Goal: Task Accomplishment & Management: Use online tool/utility

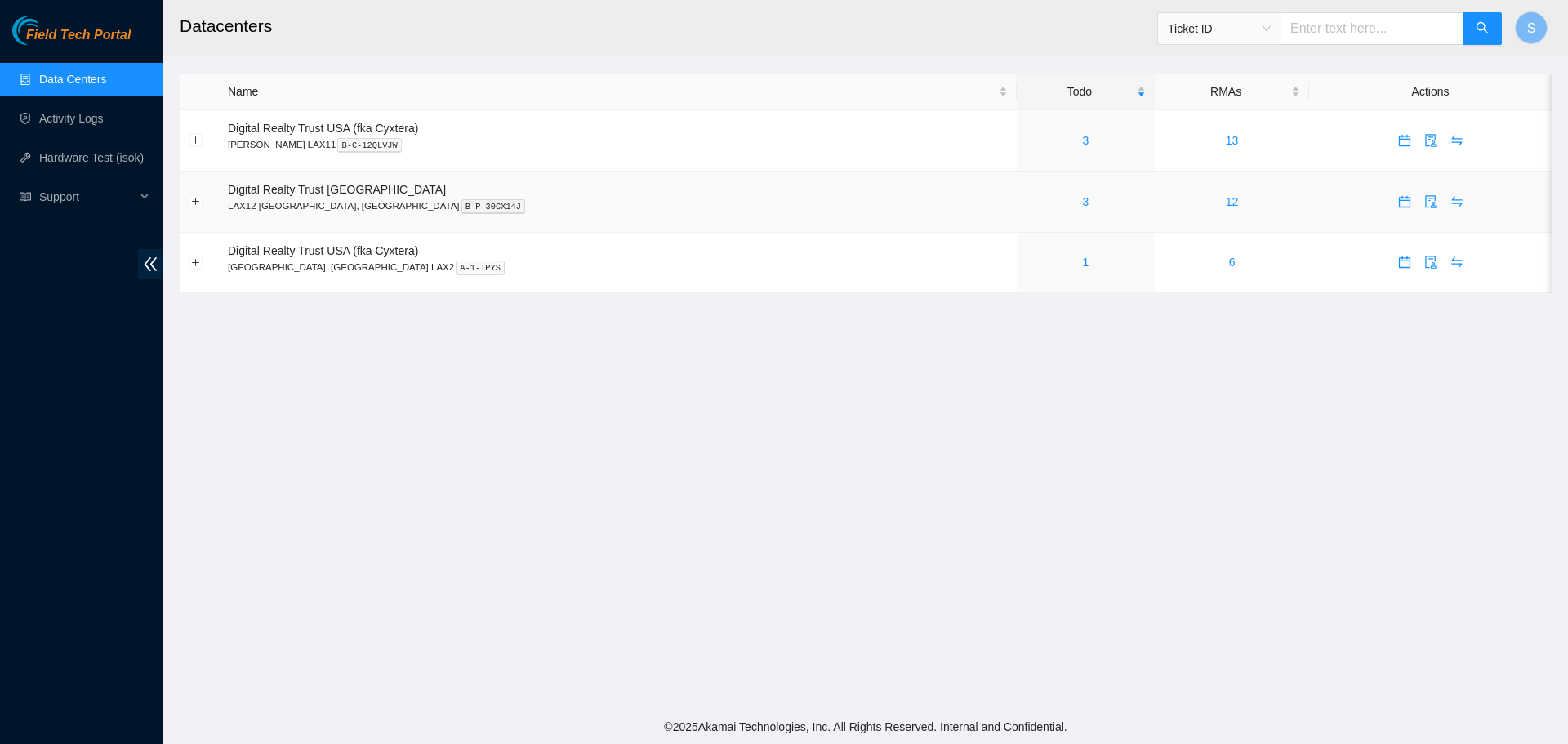
click at [1026, 200] on div "3" at bounding box center [1086, 202] width 120 height 18
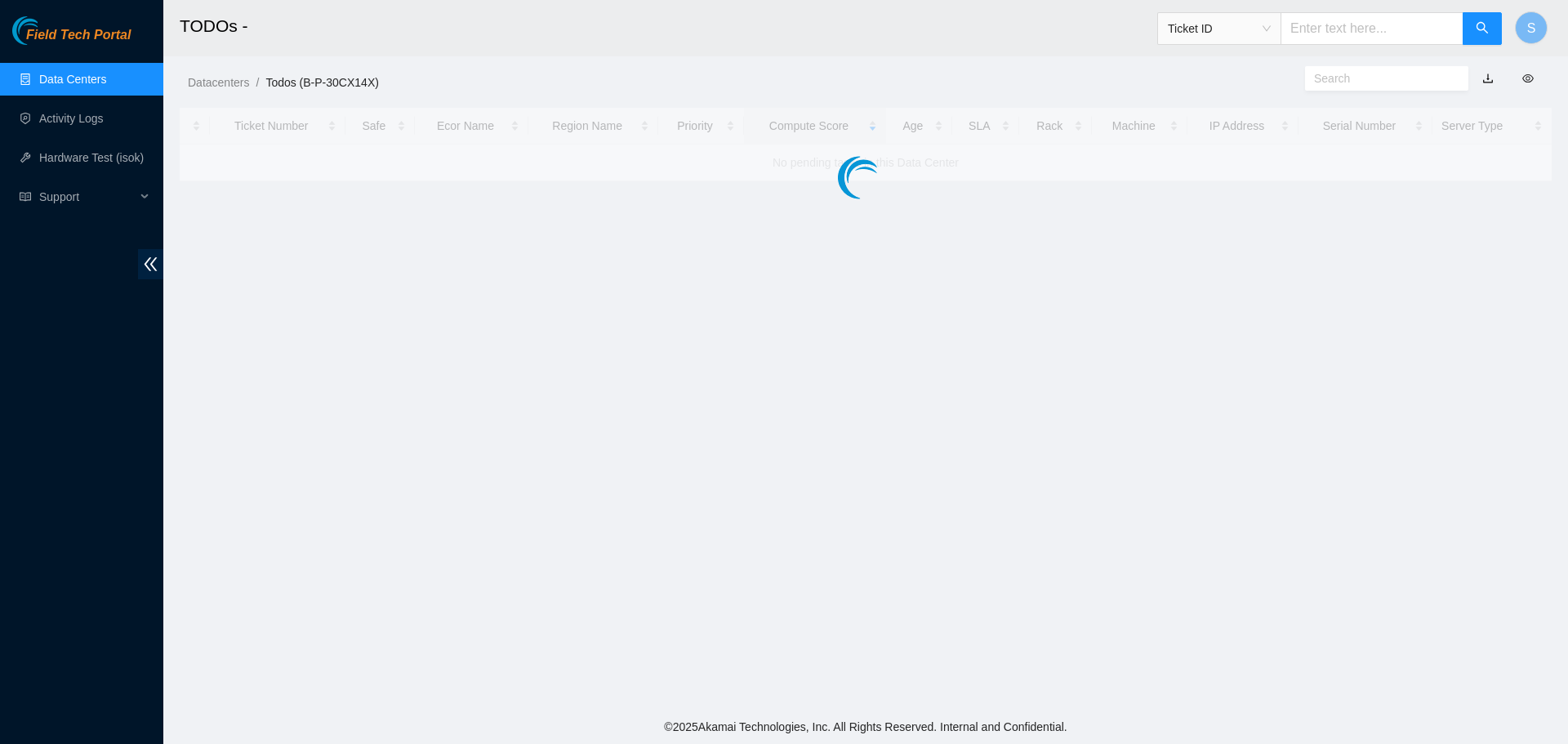
click at [962, 206] on main "TODOs - Ticket ID S Datacenters / Todos (B-P-30CX14X) / Ticket Number Safe Ecor…" at bounding box center [866, 355] width 1405 height 710
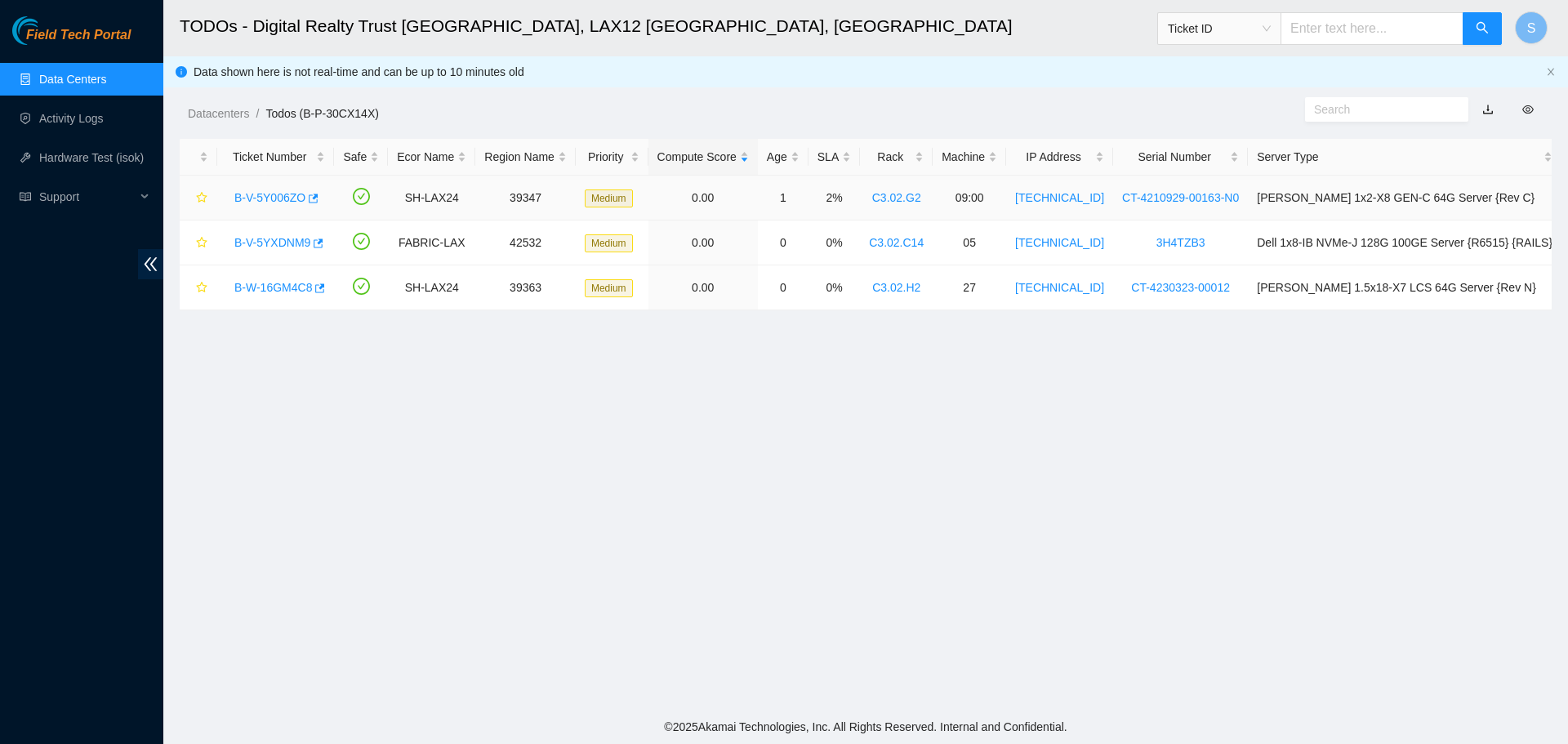
click at [293, 202] on link "B-V-5Y006ZO" at bounding box center [271, 197] width 71 height 13
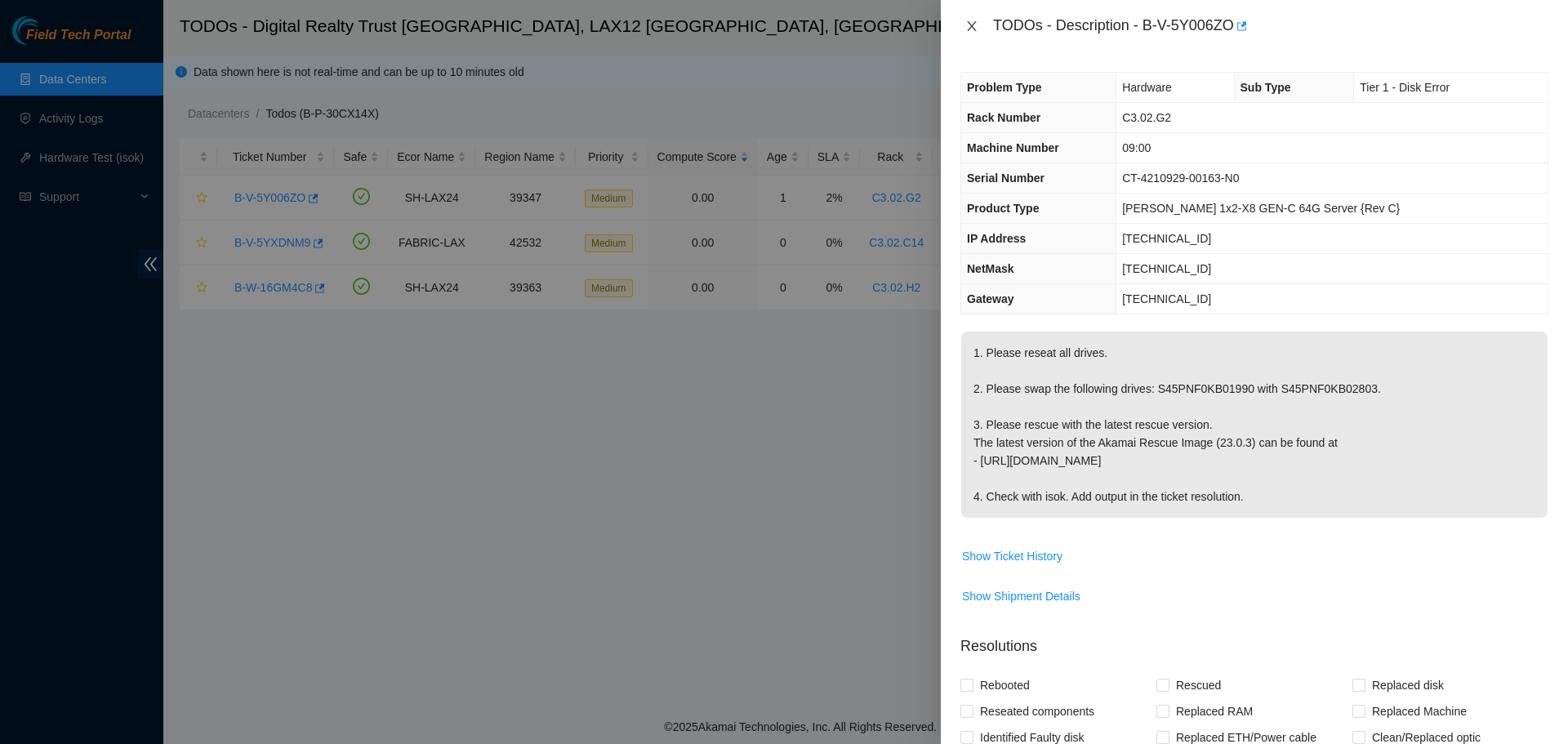
click at [965, 21] on icon "close" at bounding box center [972, 26] width 13 height 13
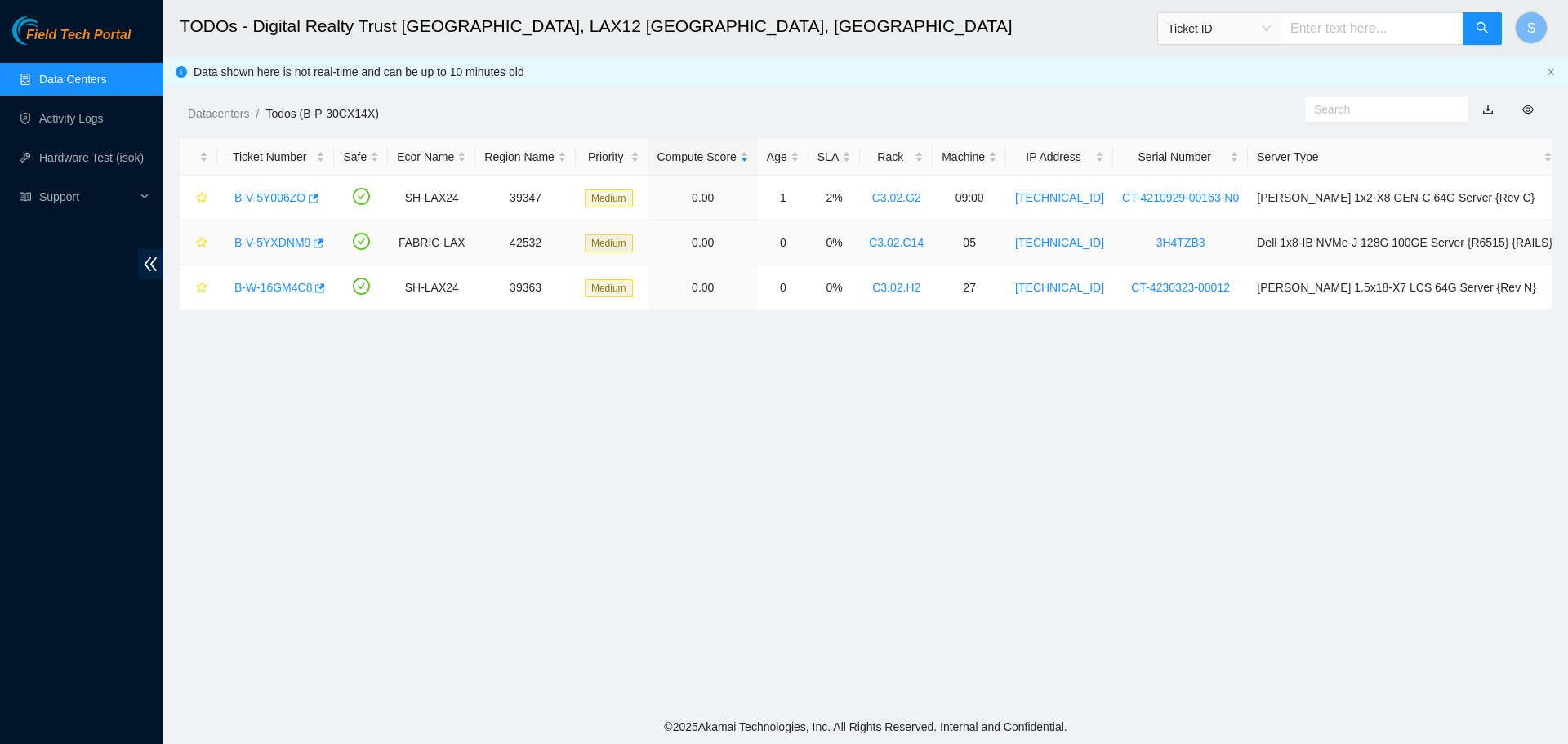
click at [267, 247] on link "B-V-5YXDNM9" at bounding box center [272, 242] width 76 height 13
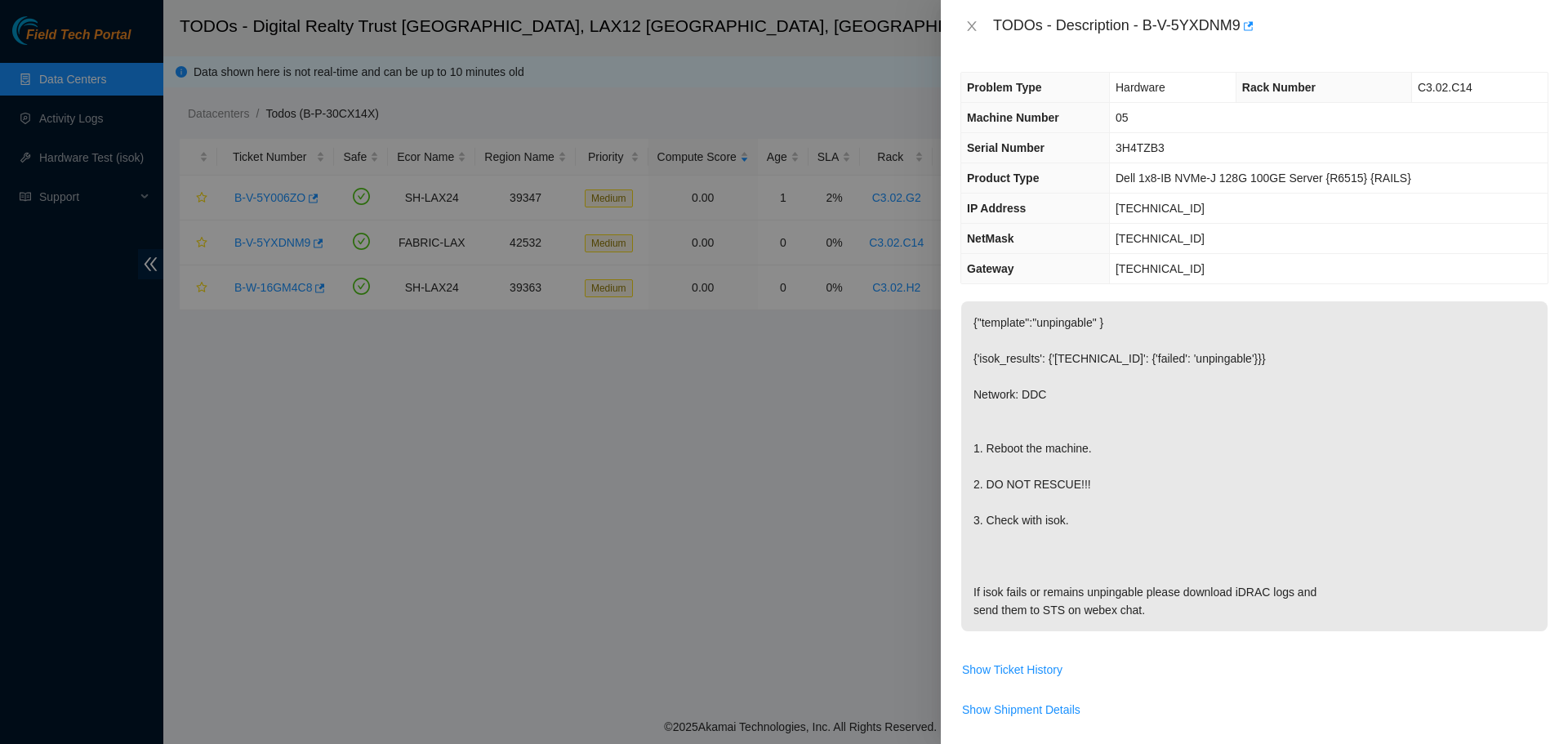
click at [973, 34] on div "TODOs - Description - B-V-5YXDNM9" at bounding box center [1255, 26] width 588 height 26
click at [970, 29] on icon "close" at bounding box center [972, 26] width 9 height 10
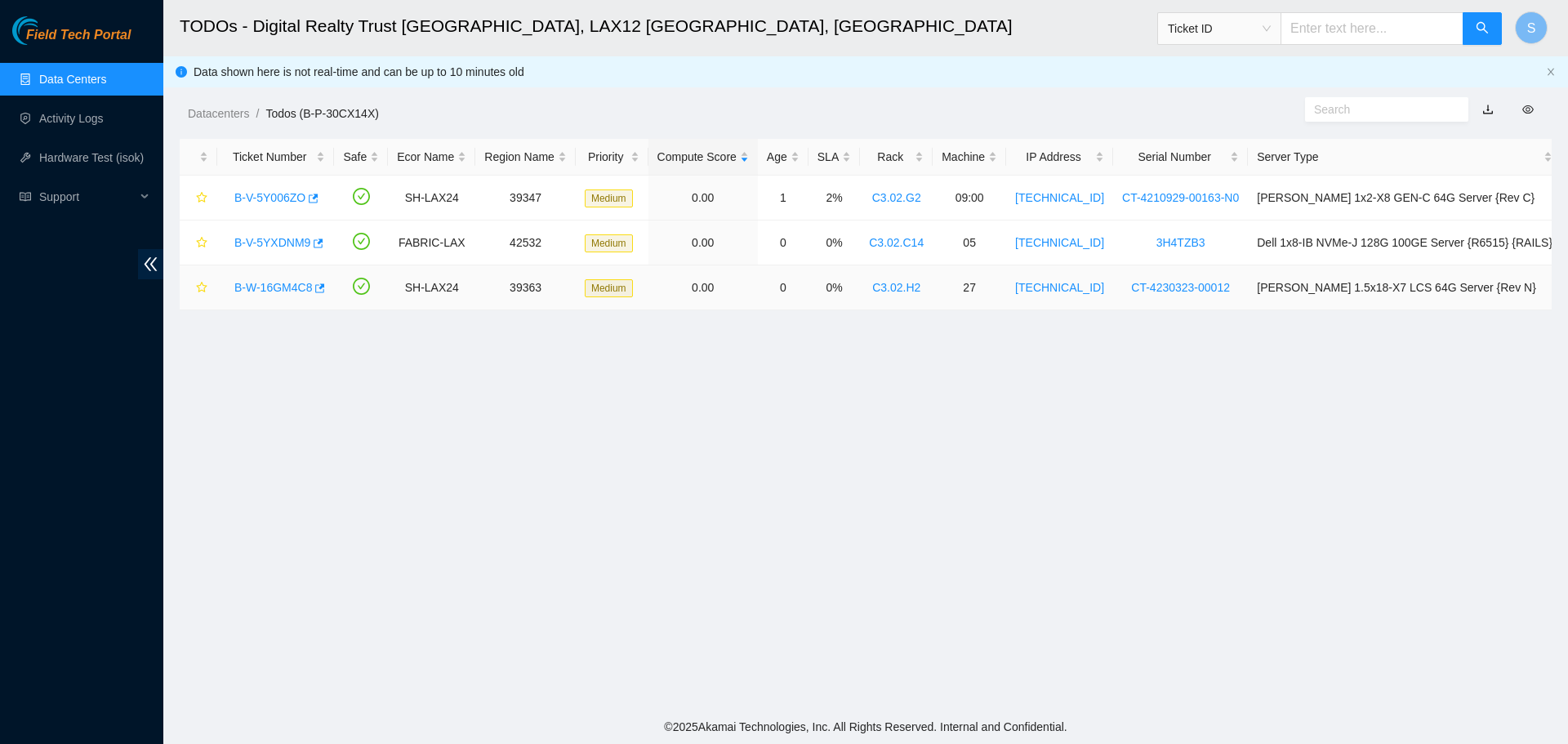
click at [281, 284] on link "B-W-16GM4C8" at bounding box center [273, 288] width 78 height 13
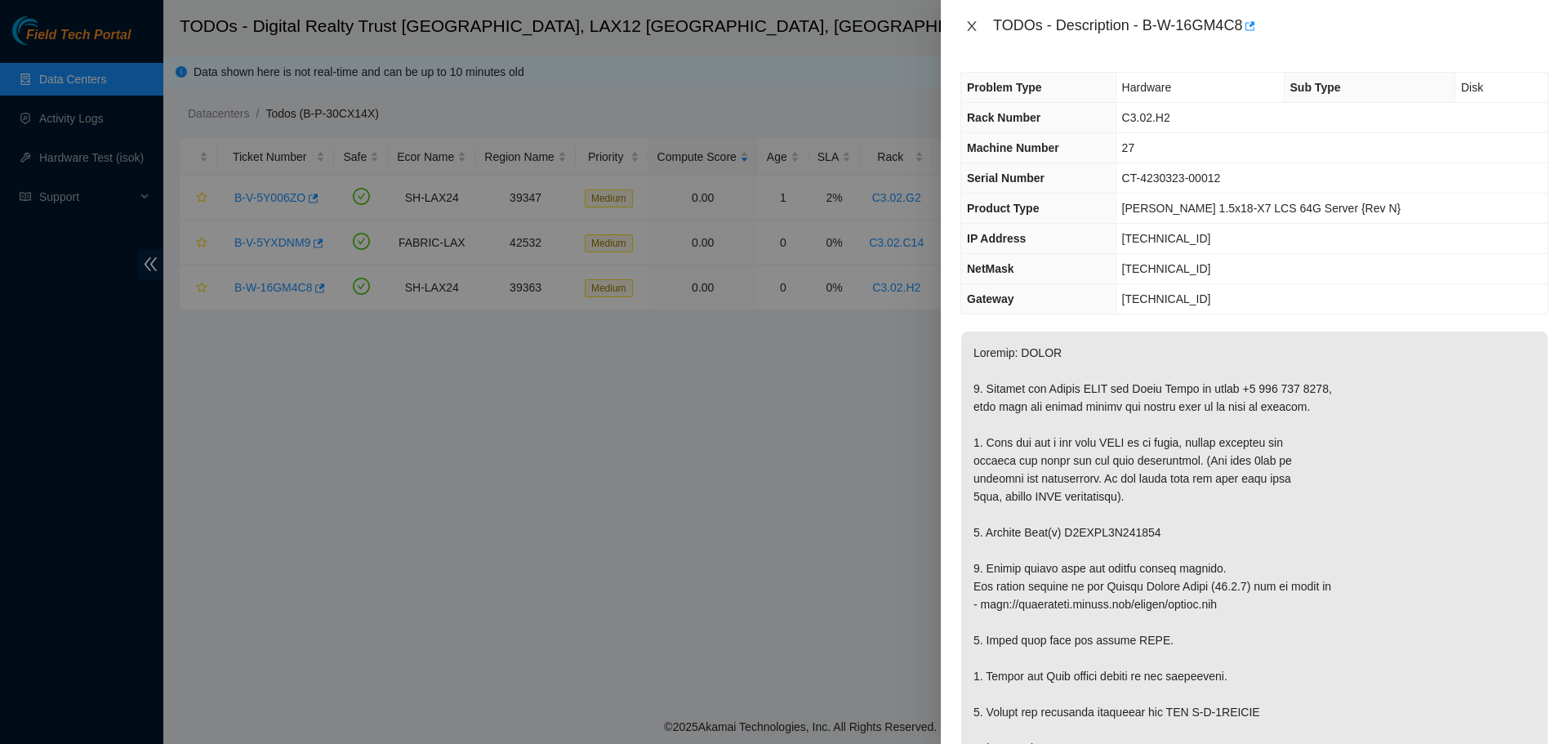
click at [969, 23] on icon "close" at bounding box center [972, 26] width 13 height 13
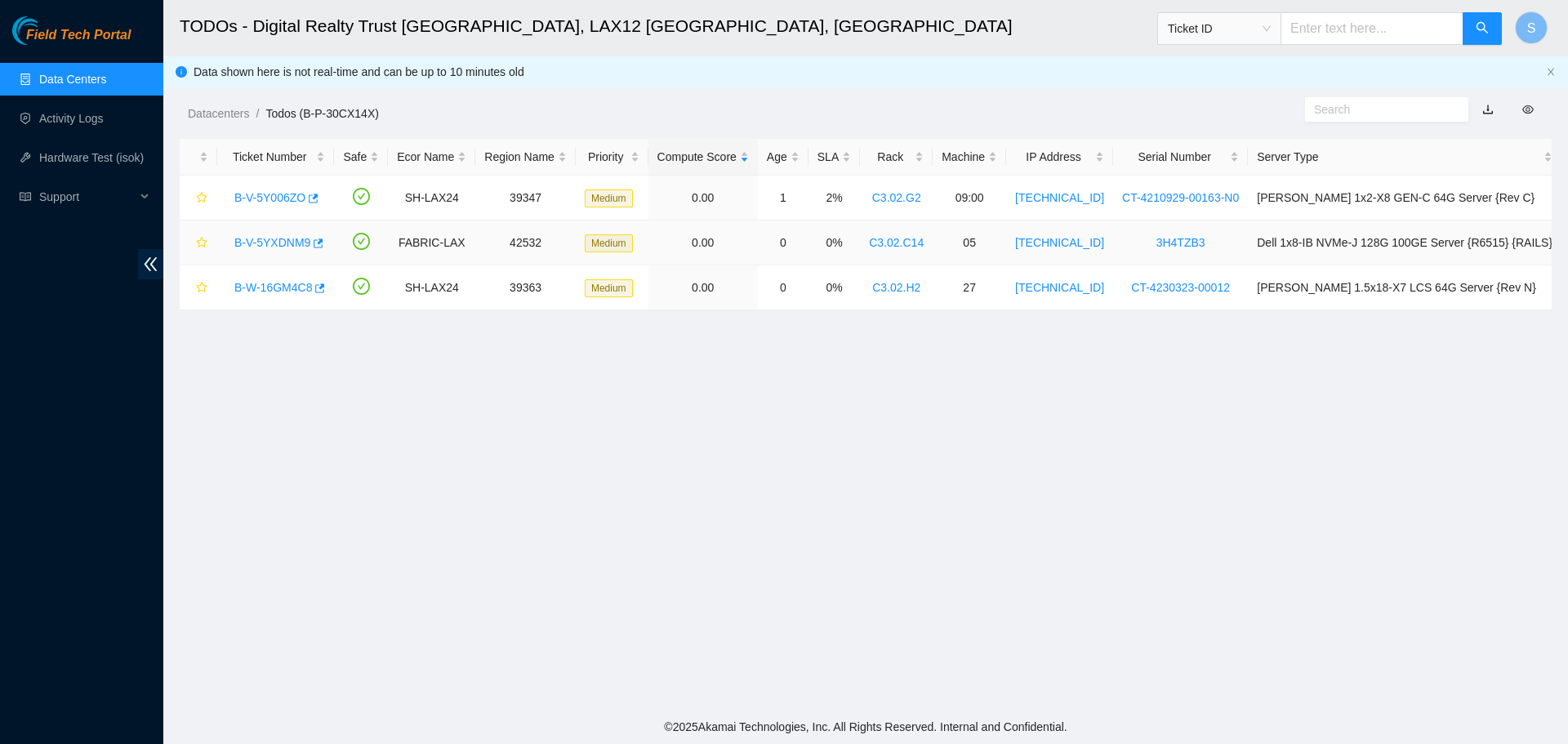
click at [246, 238] on link "B-V-5YXDNM9" at bounding box center [272, 242] width 76 height 13
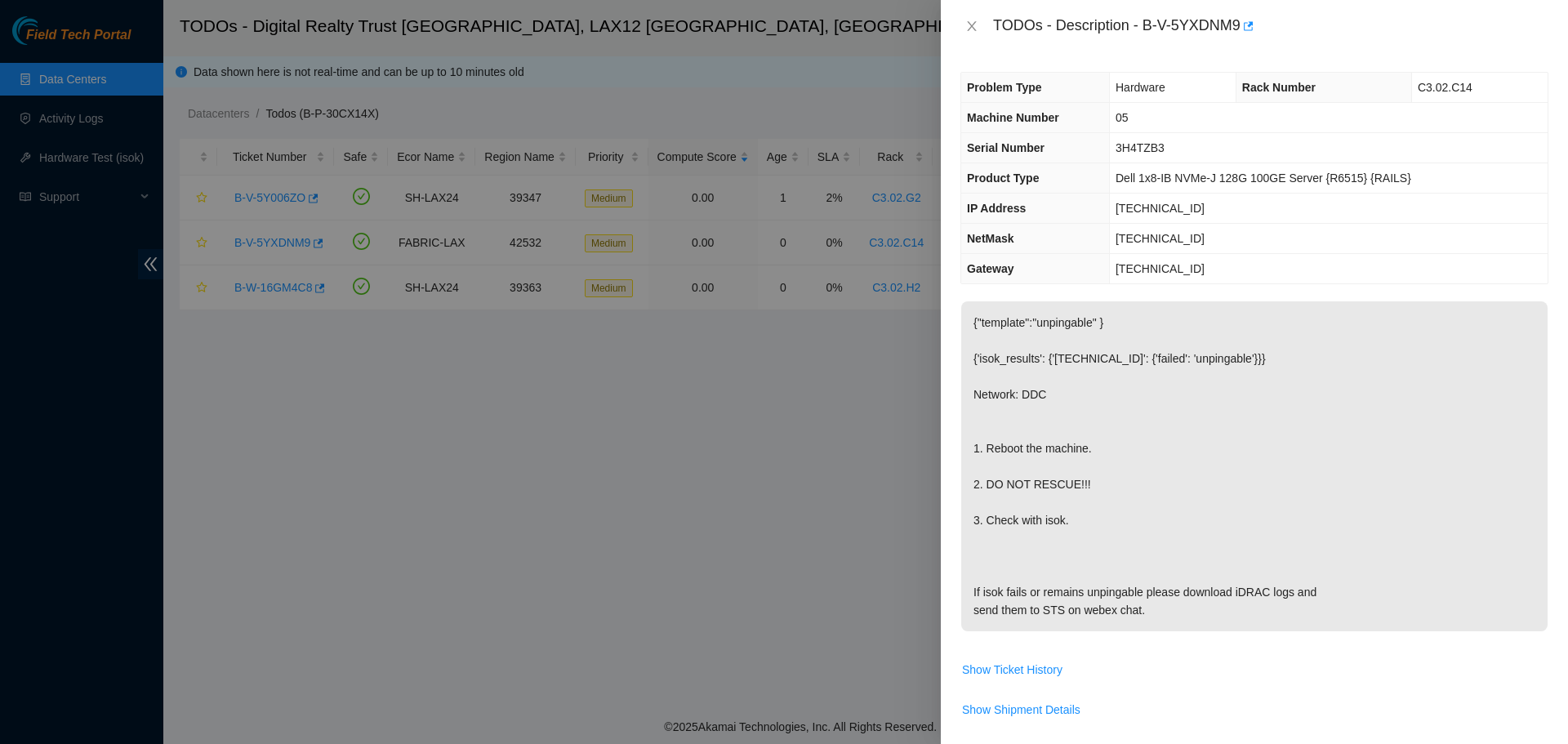
click at [972, 37] on div "TODOs - Description - B-V-5YXDNM9" at bounding box center [1255, 26] width 588 height 26
click at [971, 27] on icon "close" at bounding box center [972, 26] width 13 height 13
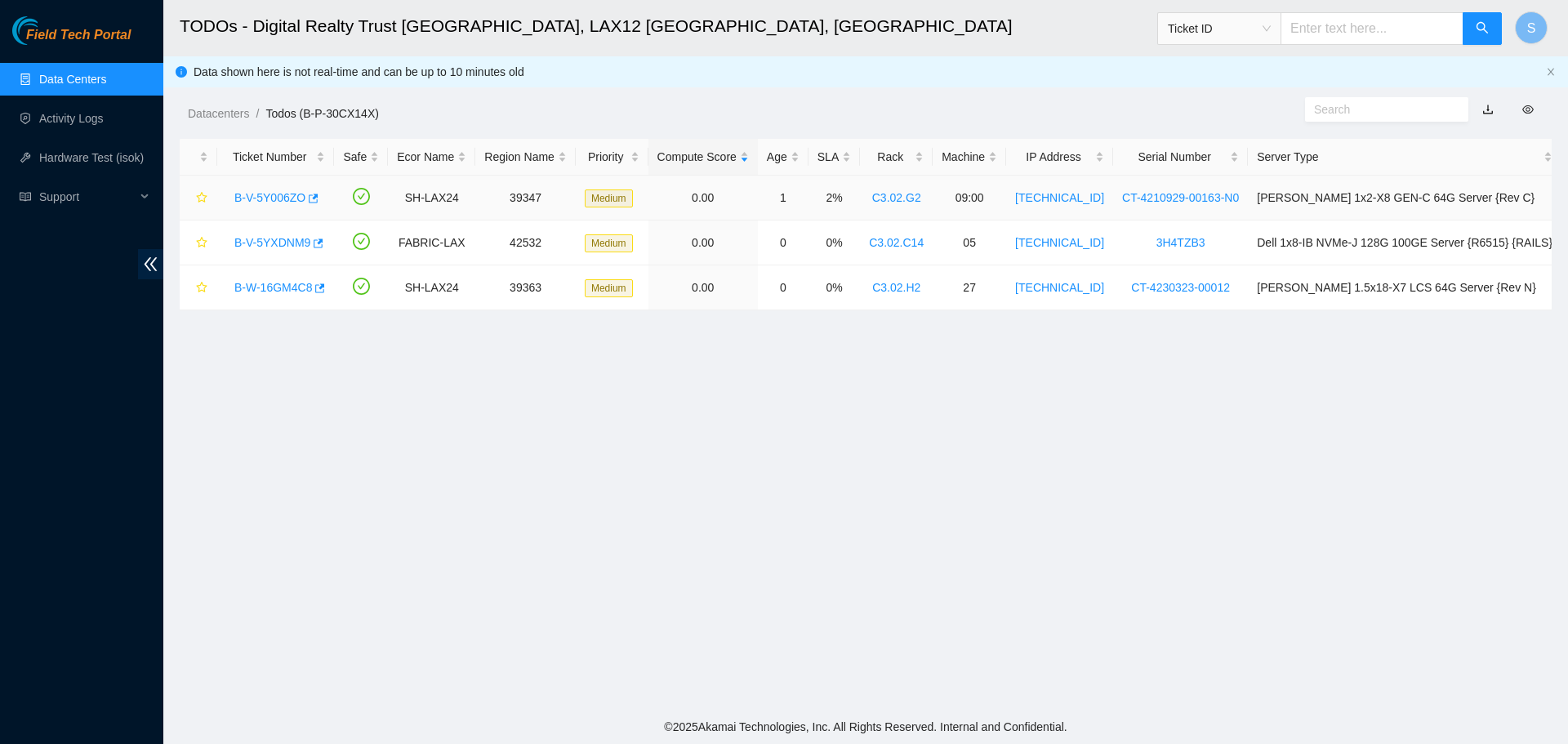
click at [254, 193] on link "B-V-5Y006ZO" at bounding box center [271, 197] width 71 height 13
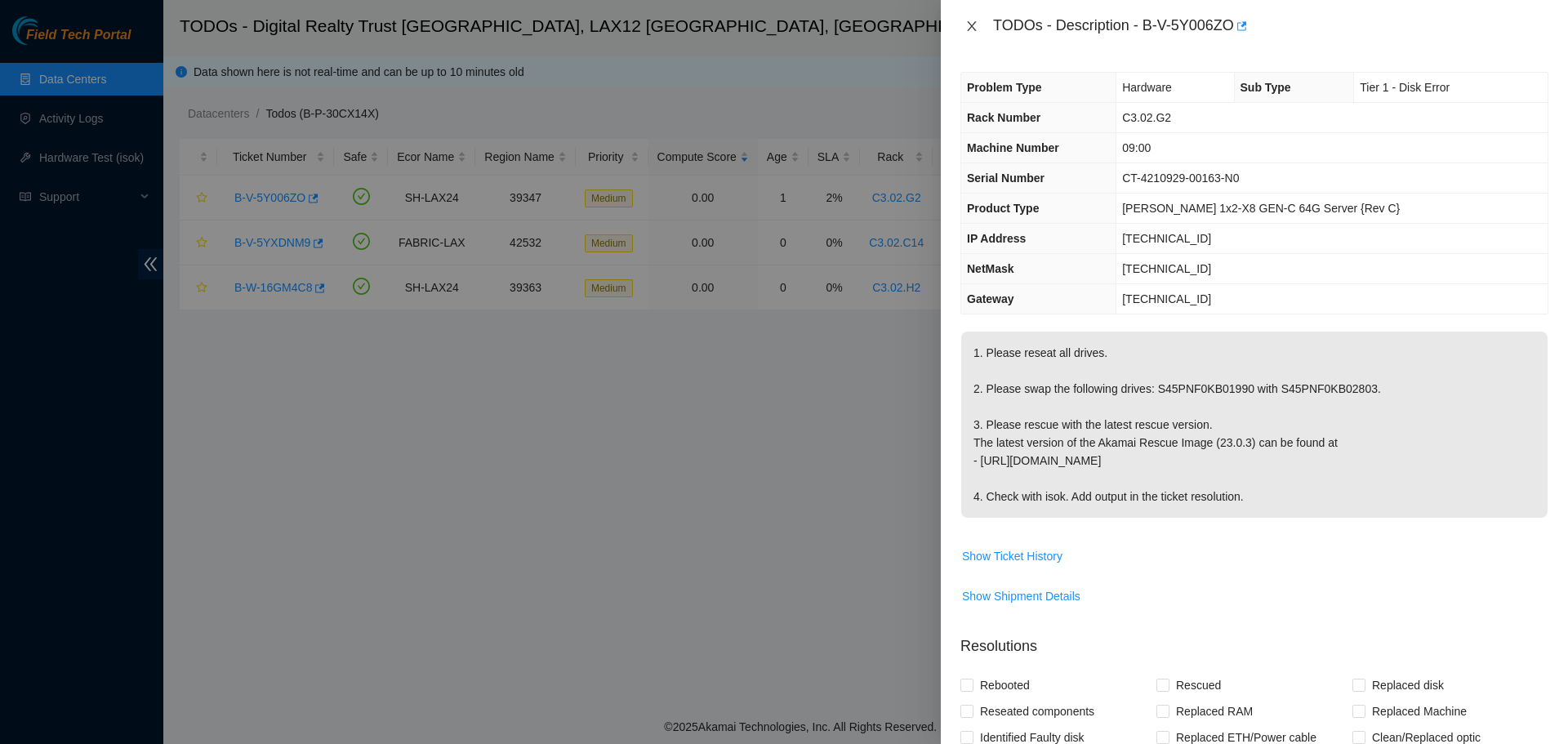
click at [971, 24] on icon "close" at bounding box center [972, 26] width 9 height 10
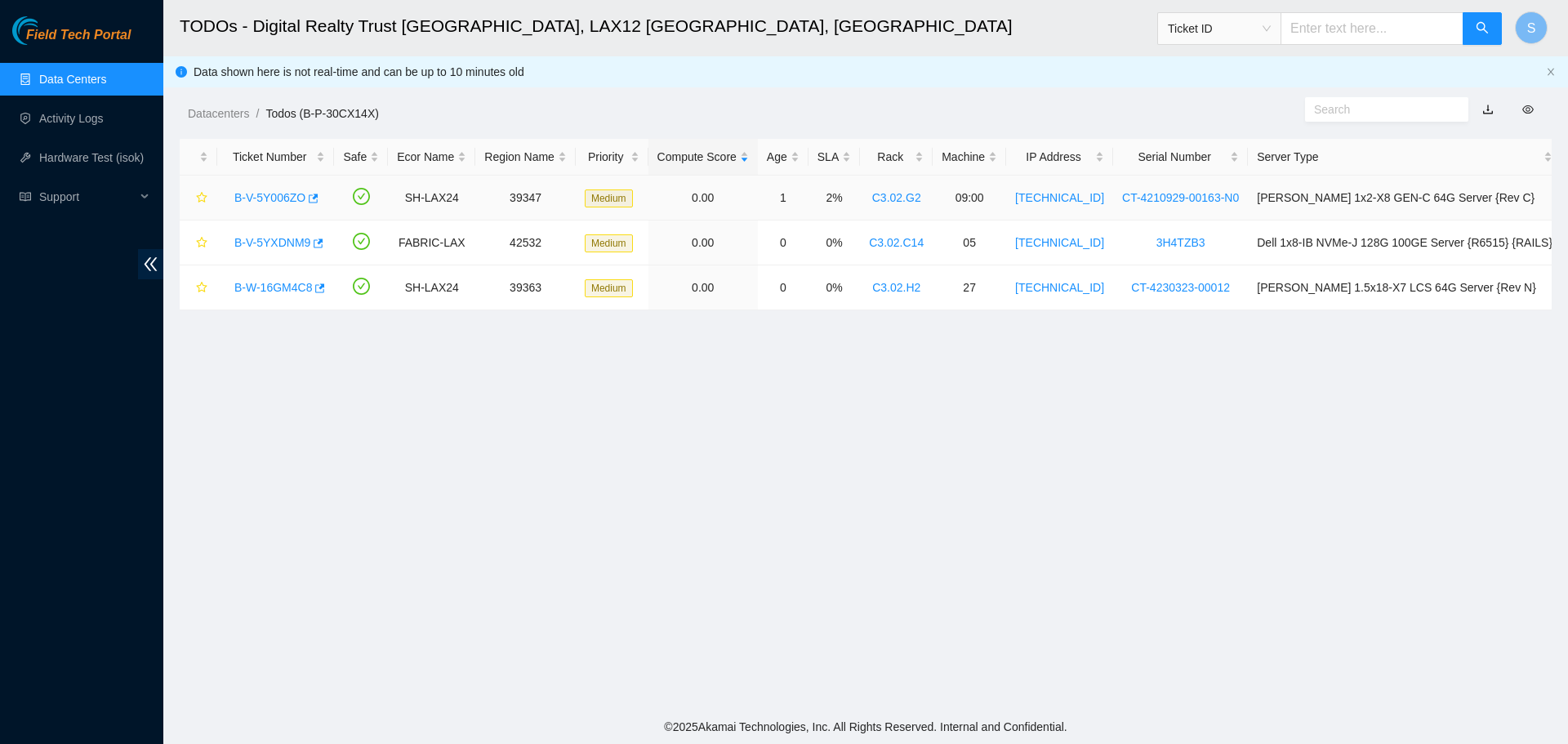
click at [270, 196] on link "B-V-5Y006ZO" at bounding box center [271, 197] width 71 height 13
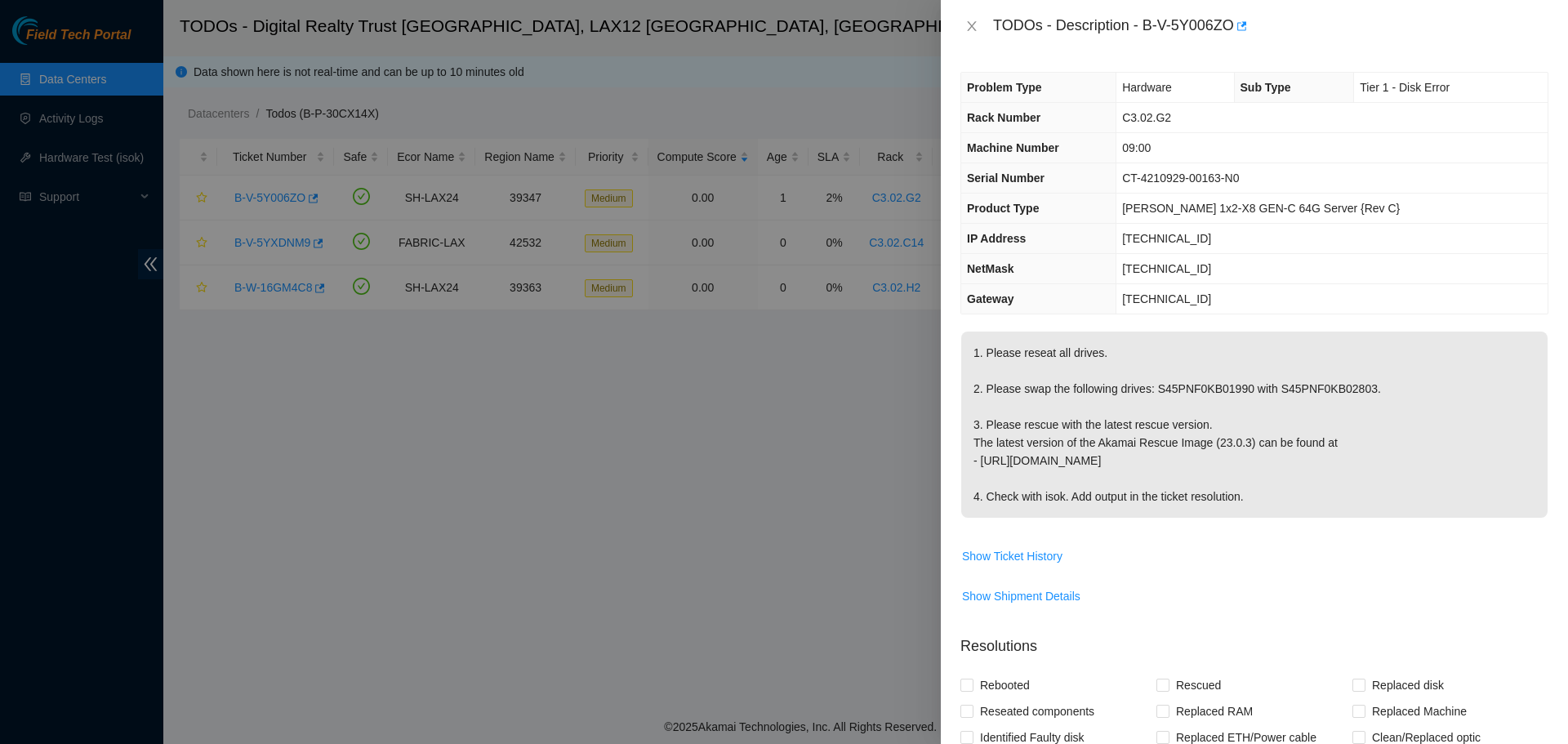
click at [967, 37] on div "TODOs - Description - B-V-5Y006ZO" at bounding box center [1255, 26] width 588 height 26
click at [971, 25] on icon "close" at bounding box center [972, 26] width 13 height 13
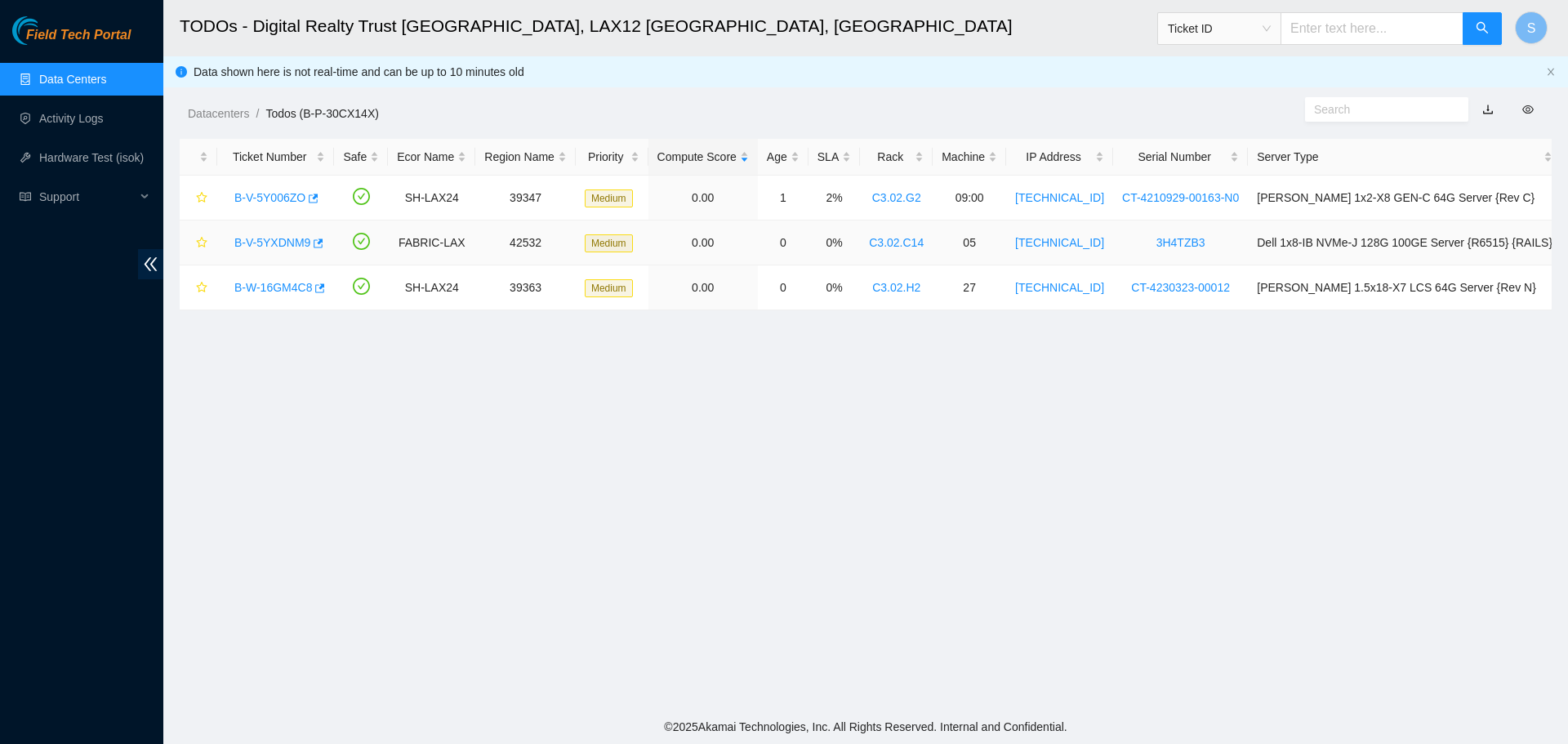
click at [282, 240] on link "B-V-5YXDNM9" at bounding box center [272, 242] width 76 height 13
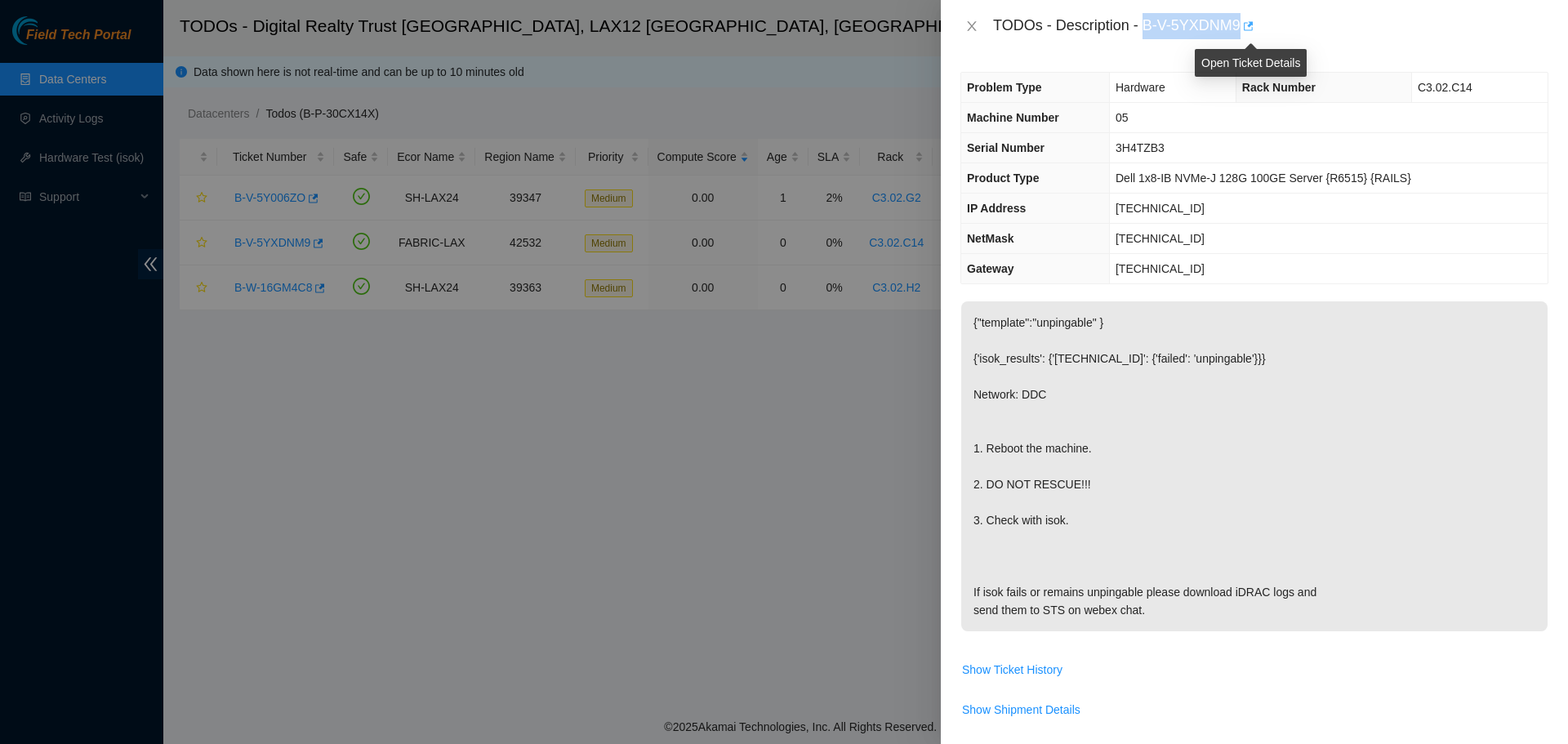
drag, startPoint x: 1147, startPoint y: 24, endPoint x: 1245, endPoint y: 34, distance: 98.5
click at [1245, 34] on div "TODOs - Description - B-V-5YXDNM9" at bounding box center [1271, 26] width 555 height 26
copy div "B-V-5YXDNM9"
click at [977, 29] on icon "close" at bounding box center [972, 26] width 13 height 13
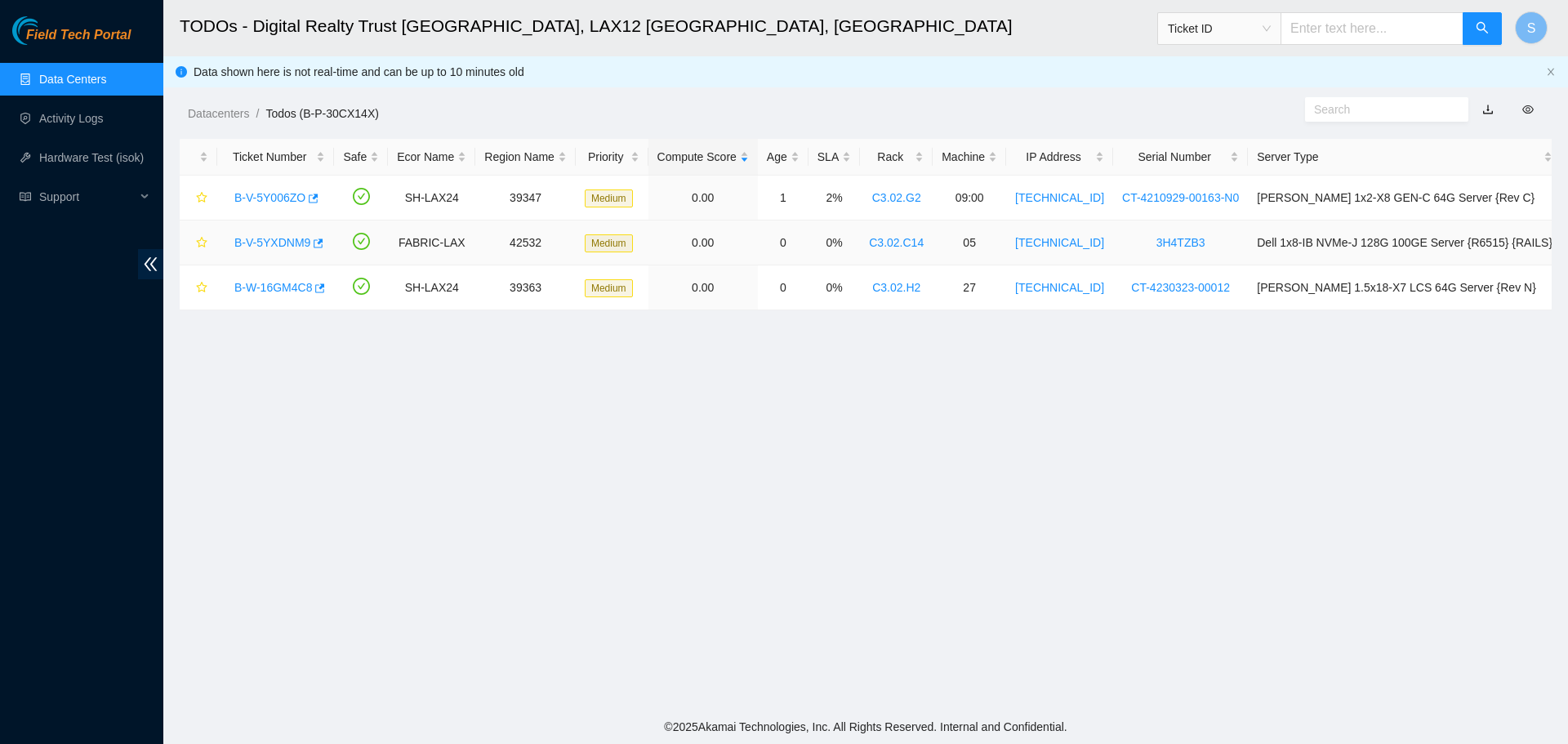
click at [287, 244] on link "B-V-5YXDNM9" at bounding box center [272, 242] width 76 height 13
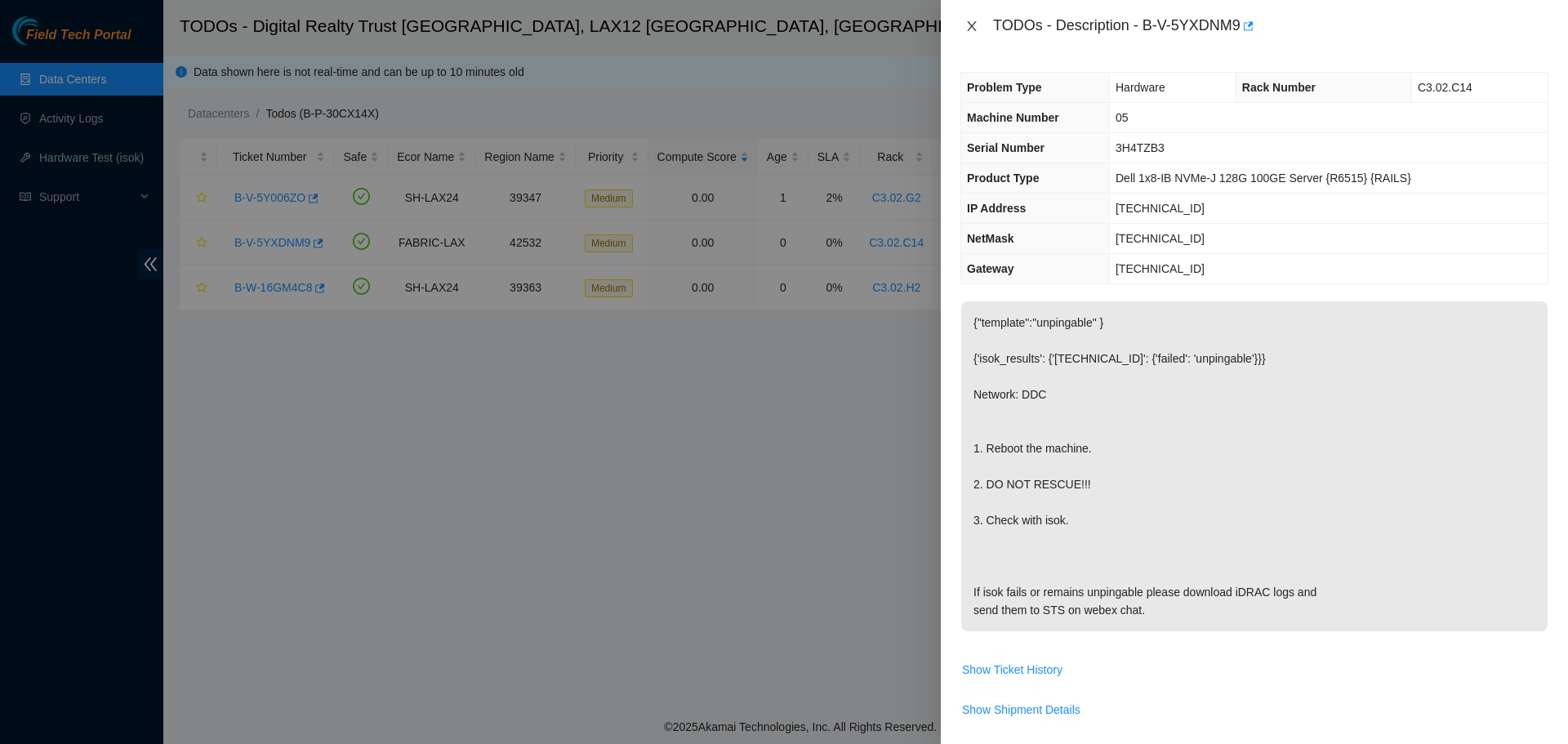
click at [980, 32] on button "Close" at bounding box center [972, 26] width 23 height 15
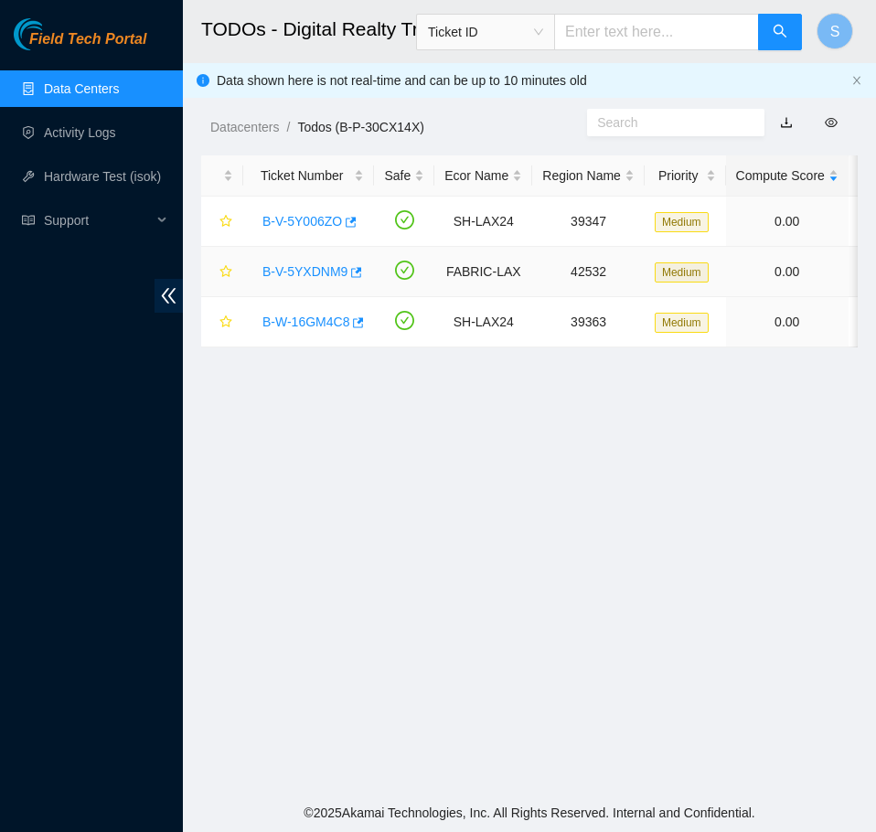
click at [309, 269] on link "B-V-5YXDNM9" at bounding box center [305, 271] width 85 height 15
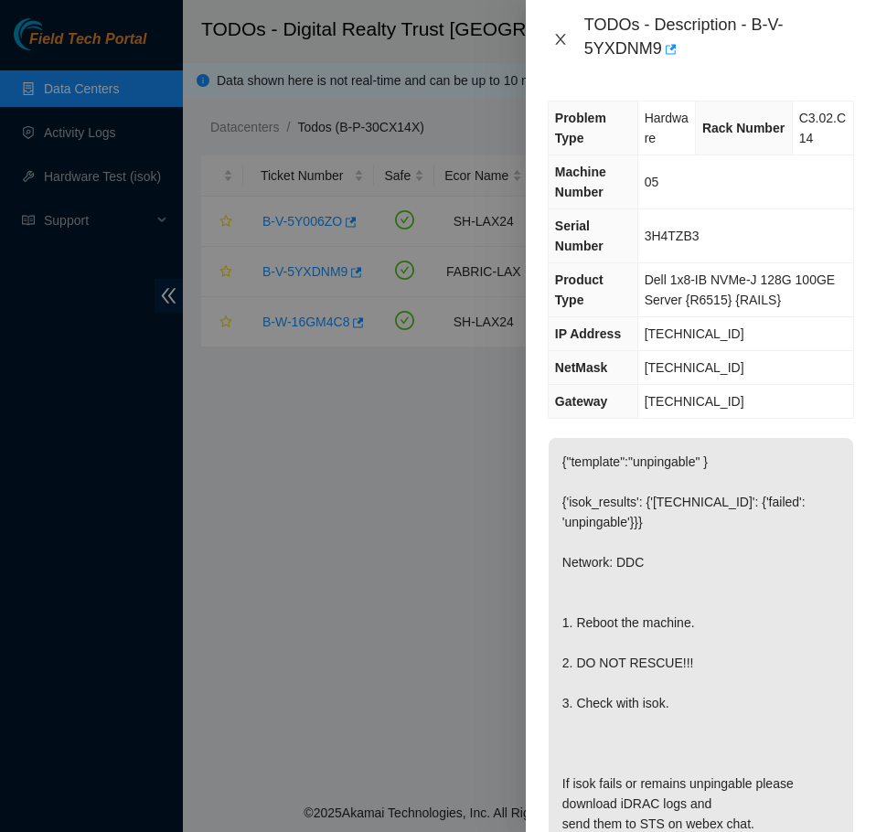
click at [563, 37] on icon "close" at bounding box center [560, 39] width 10 height 11
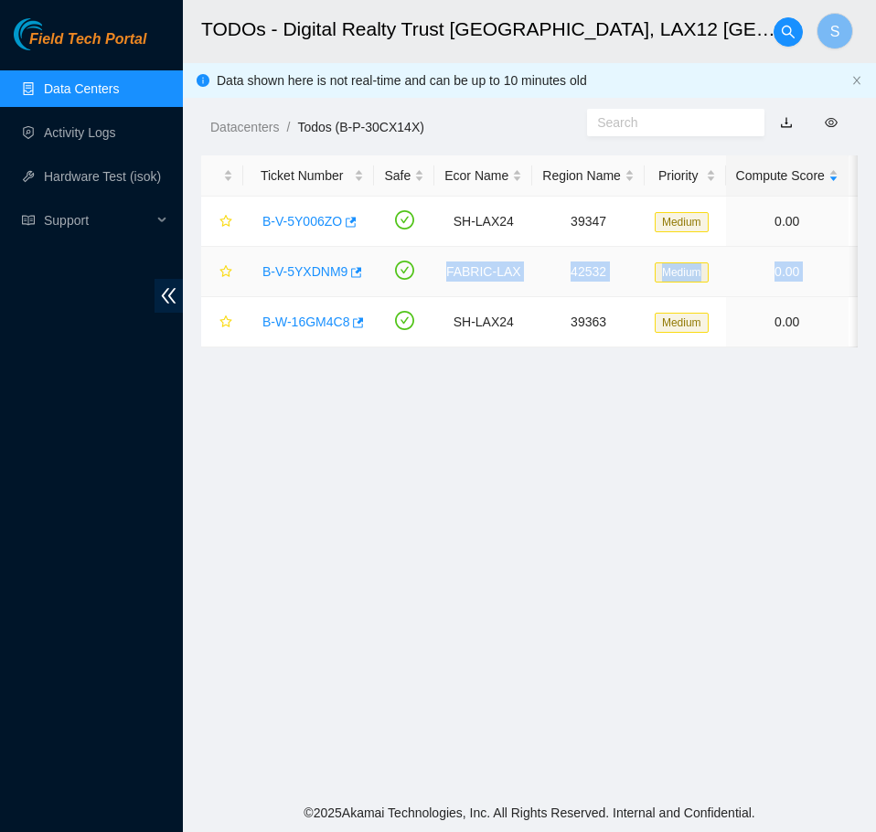
scroll to position [0, 839]
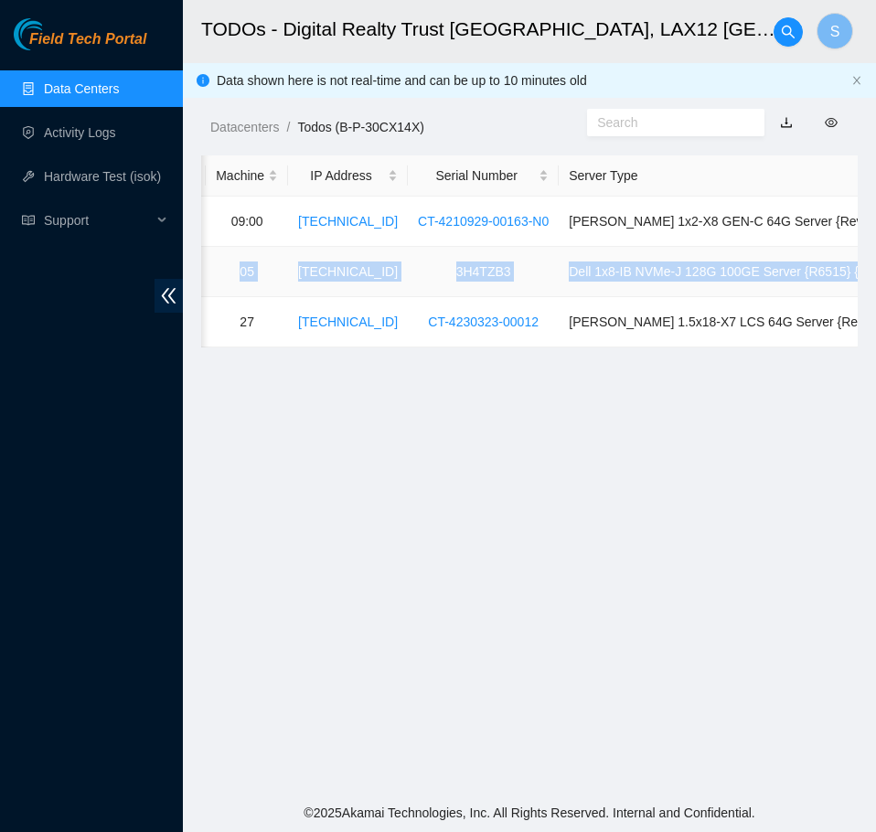
drag, startPoint x: 435, startPoint y: 269, endPoint x: 857, endPoint y: 274, distance: 421.8
click at [857, 274] on tr "B-V-5YXDNM9 FABRIC-LAX 42532 Medium 0.00 0 0% C3.02.C14 05 173.222.246.8 3H4TZB…" at bounding box center [136, 272] width 1548 height 50
copy tr "FABRIC-LAX 42532 Medium 0.00 0 0% C3.02.C14 05 173.222.246.8 3H4TZB3 Dell 1x8-I…"
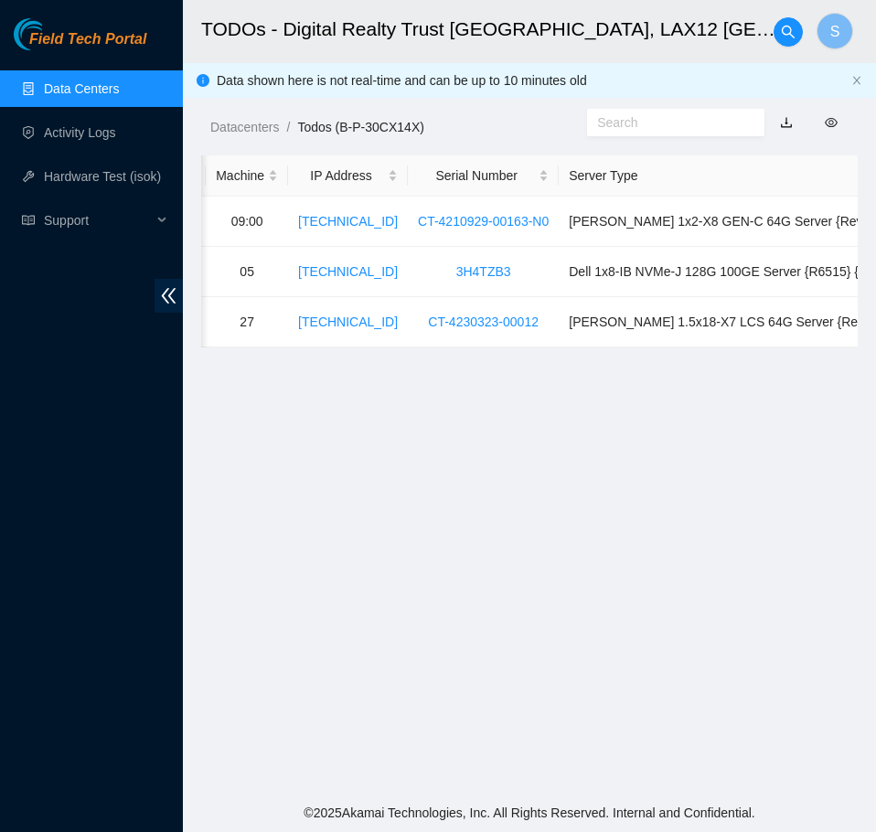
click at [653, 359] on main "TODOs - Digital Realty Trust USA, LAX12 El Segundo, CA S Data shown here is not…" at bounding box center [529, 397] width 693 height 794
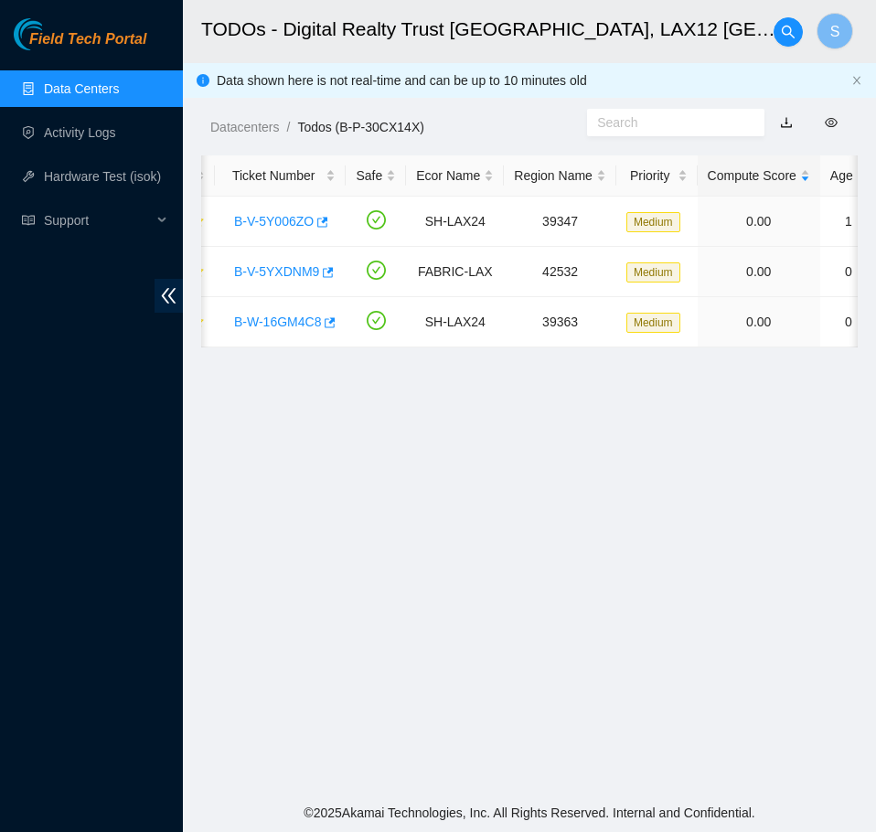
scroll to position [0, 0]
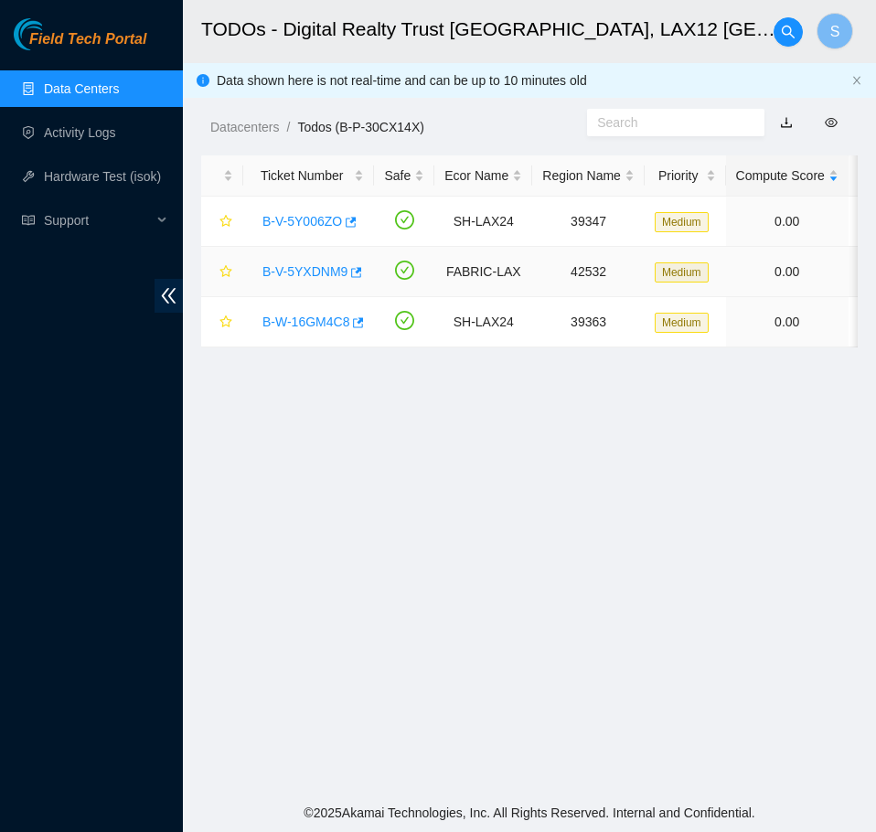
click at [310, 276] on link "B-V-5YXDNM9" at bounding box center [305, 271] width 85 height 15
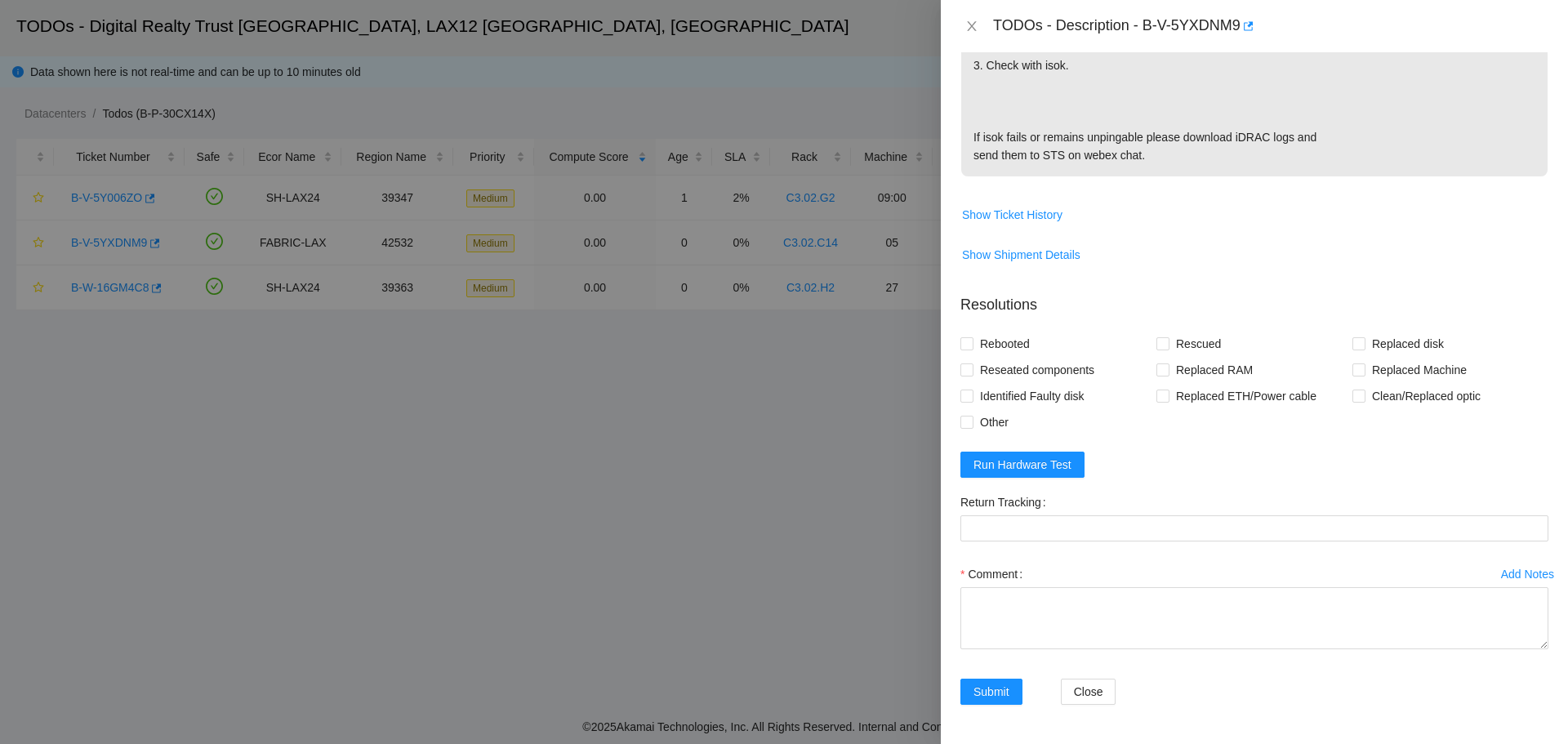
scroll to position [418, 0]
